Goal: Find contact information: Find contact information

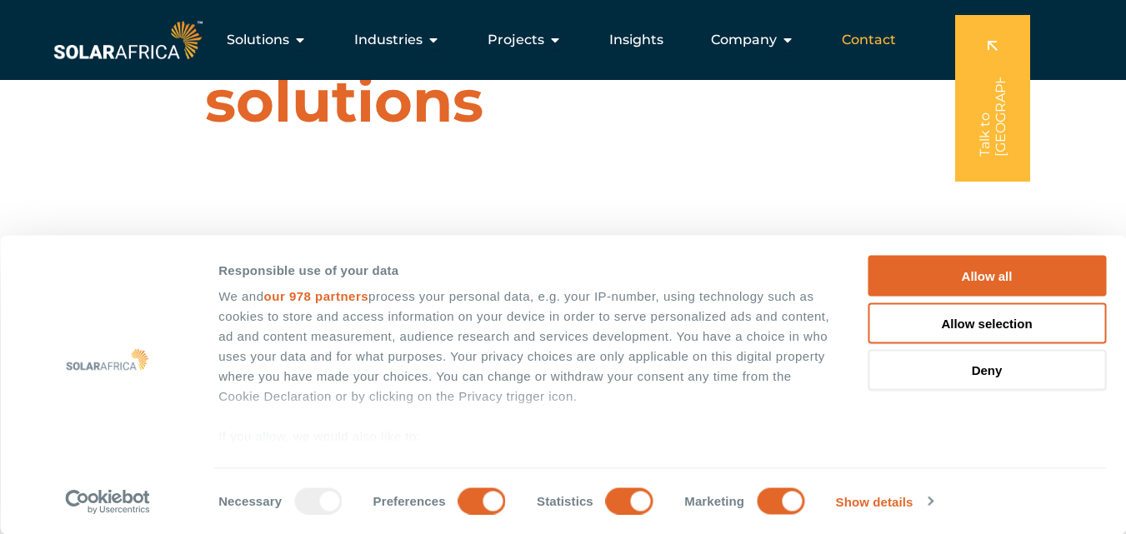
scroll to position [83, 0]
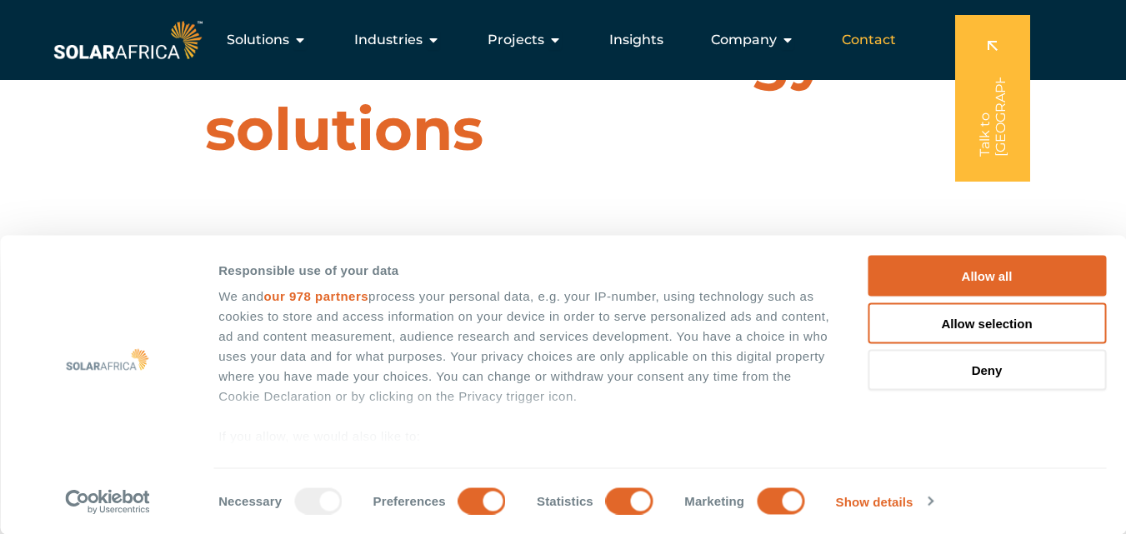
click at [866, 39] on span "Contact" at bounding box center [869, 40] width 54 height 20
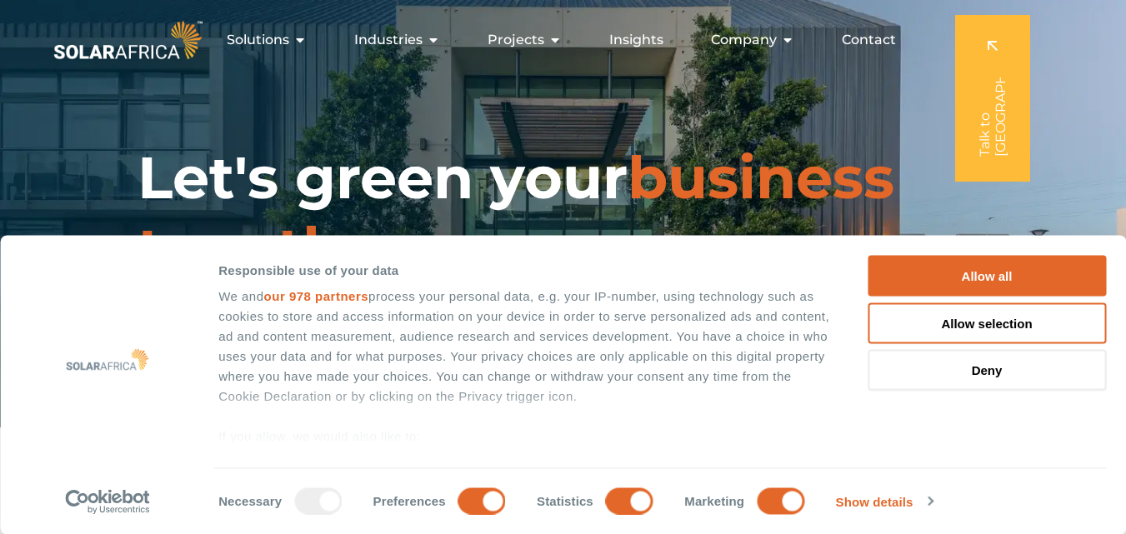
click at [861, 56] on div "Contact" at bounding box center [869, 39] width 81 height 33
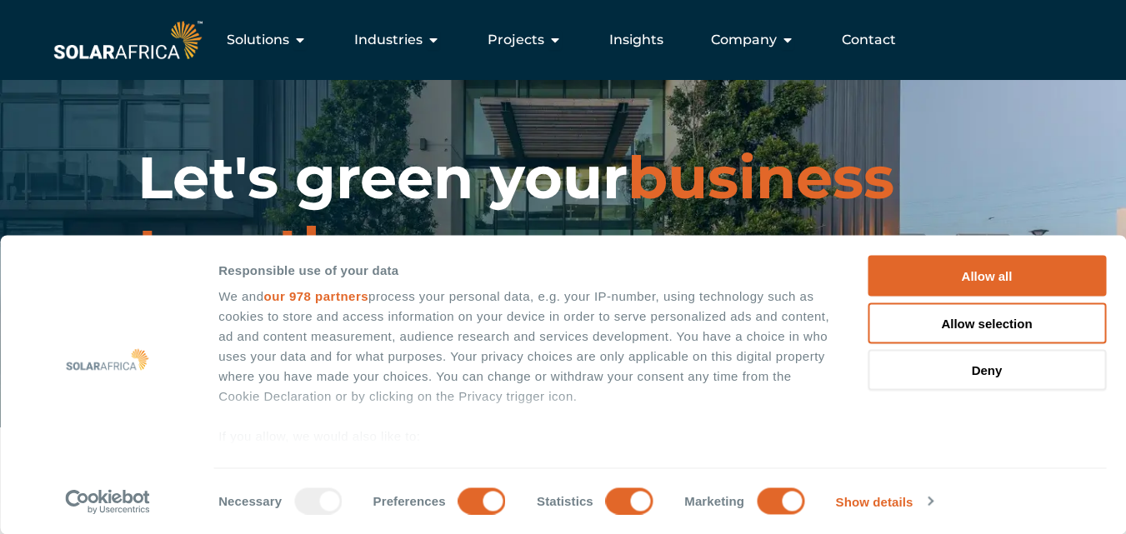
click at [865, 41] on span "Contact" at bounding box center [869, 40] width 54 height 20
